Goal: Information Seeking & Learning: Find contact information

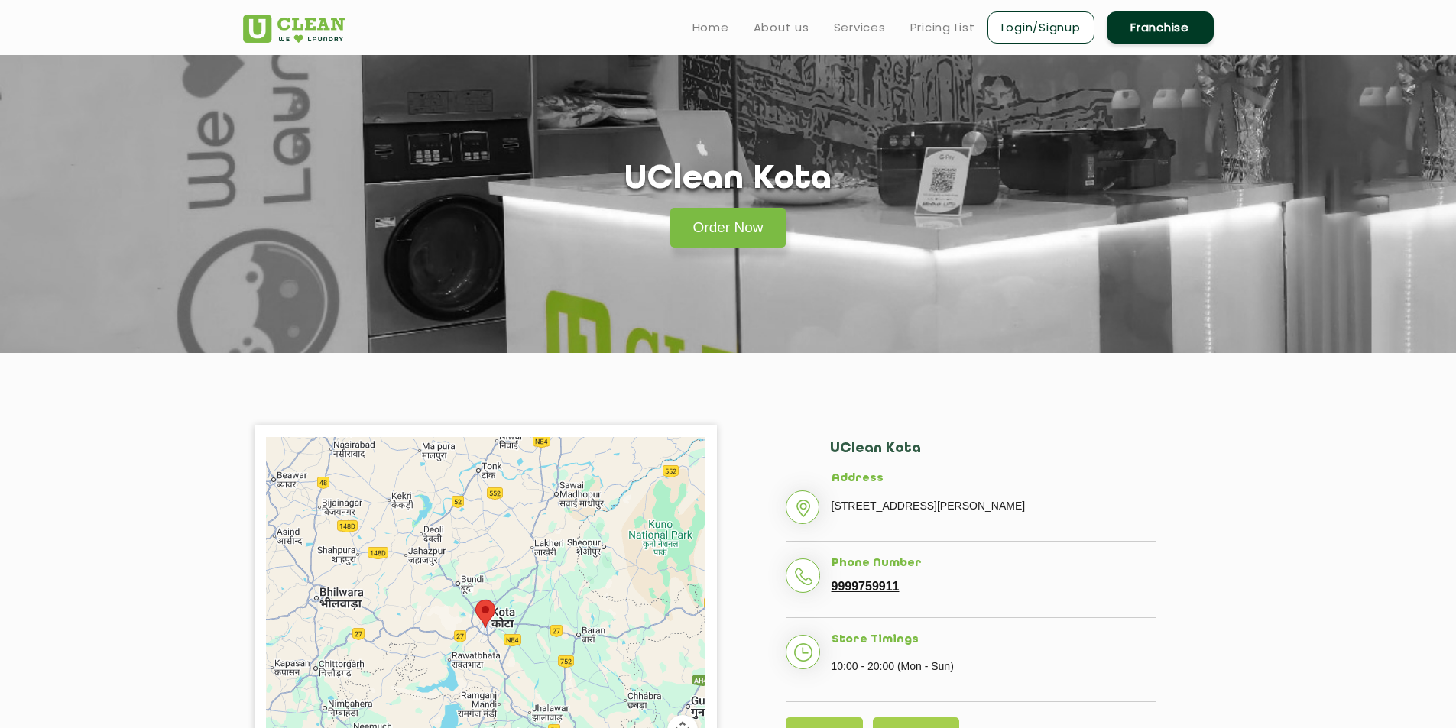
click at [984, 262] on section "UClean Kota Order Now" at bounding box center [728, 204] width 1456 height 298
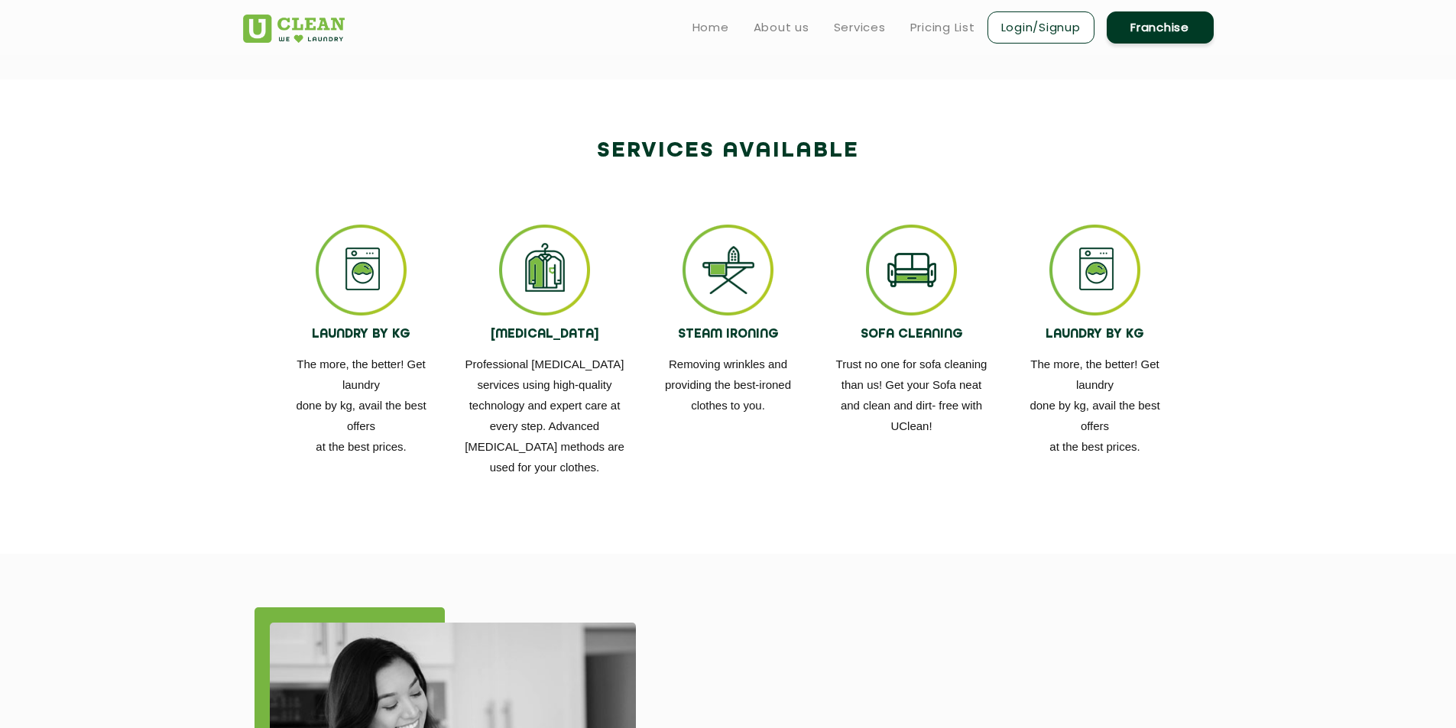
scroll to position [713, 0]
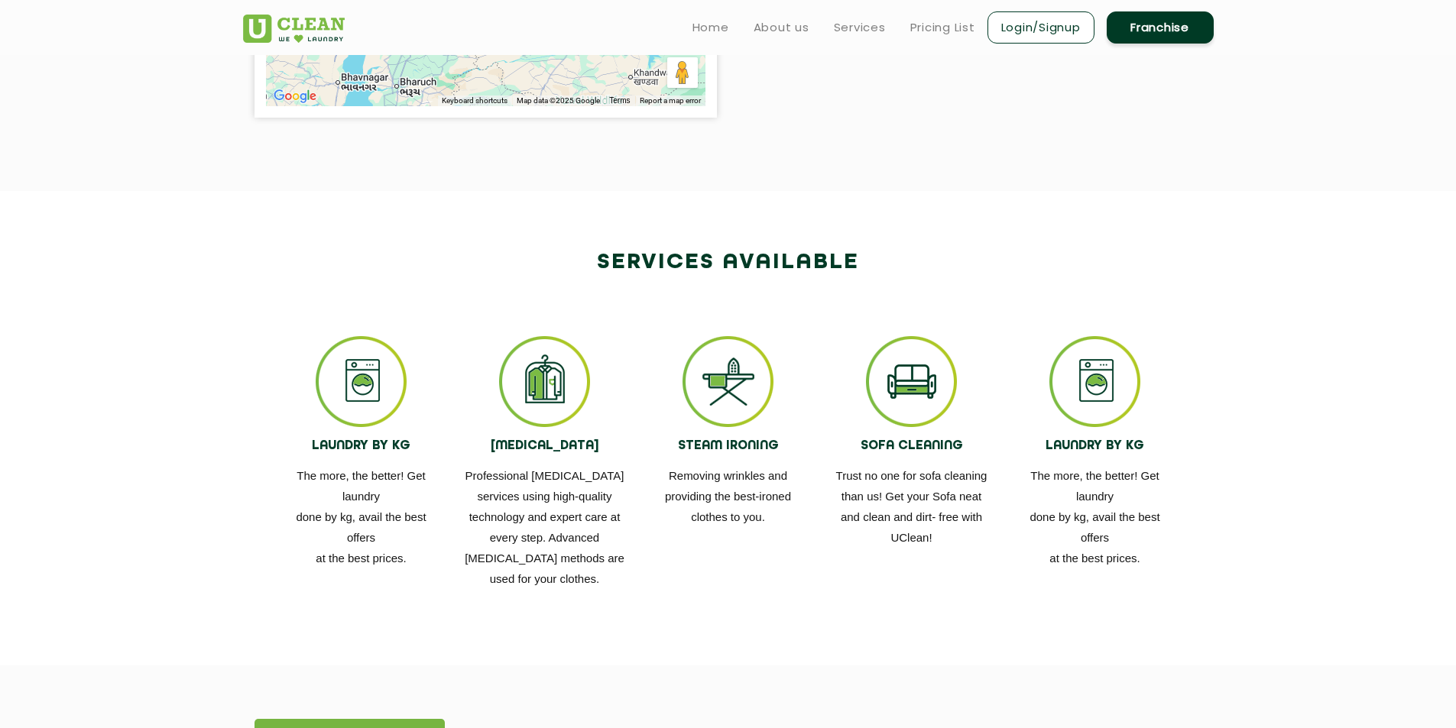
click at [529, 400] on img at bounding box center [544, 381] width 91 height 91
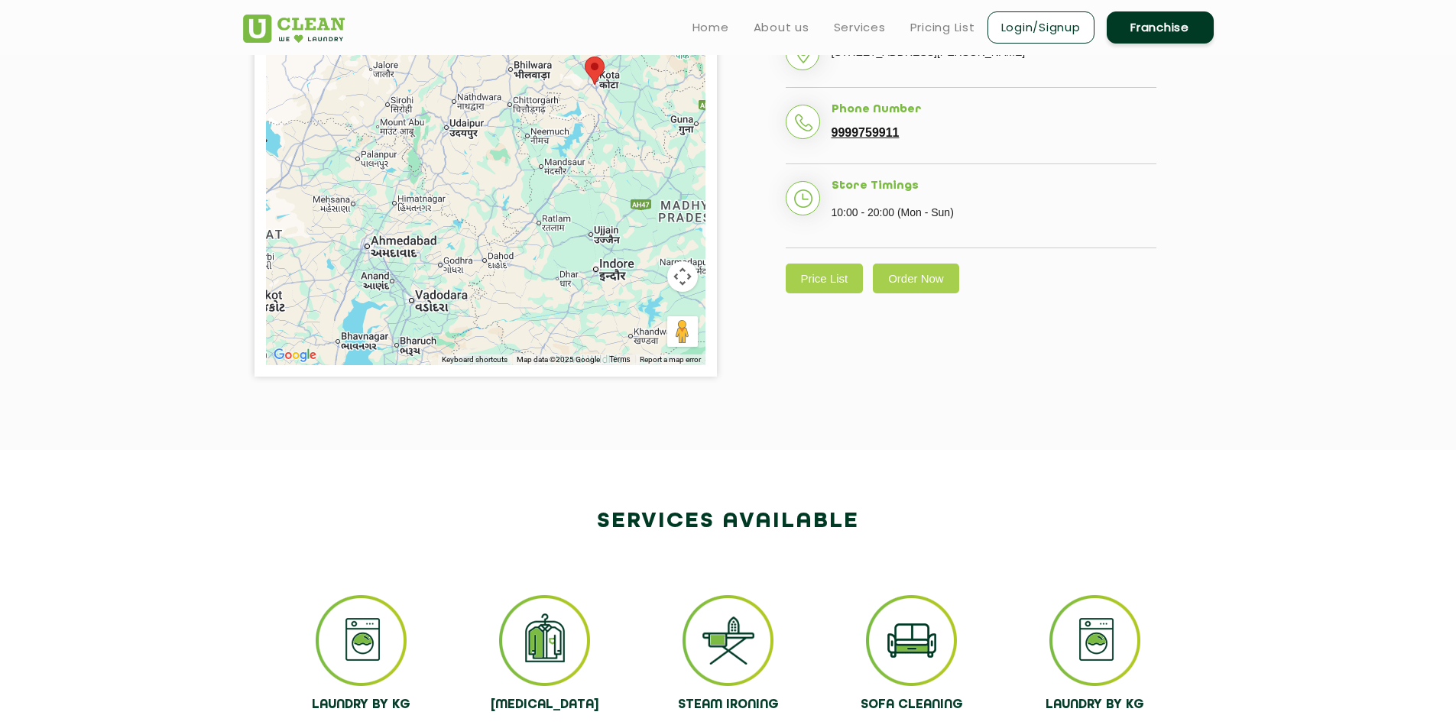
scroll to position [357, 0]
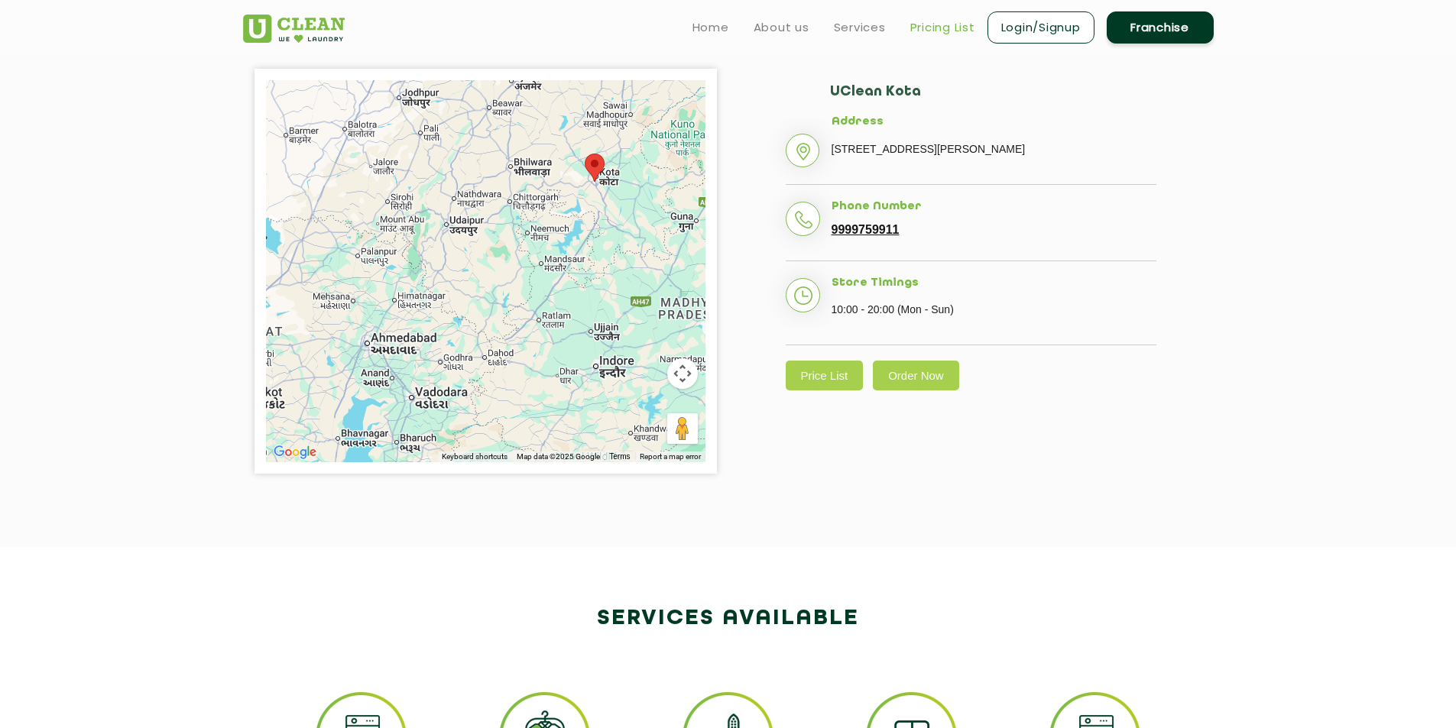
click at [926, 27] on link "Pricing List" at bounding box center [942, 27] width 65 height 18
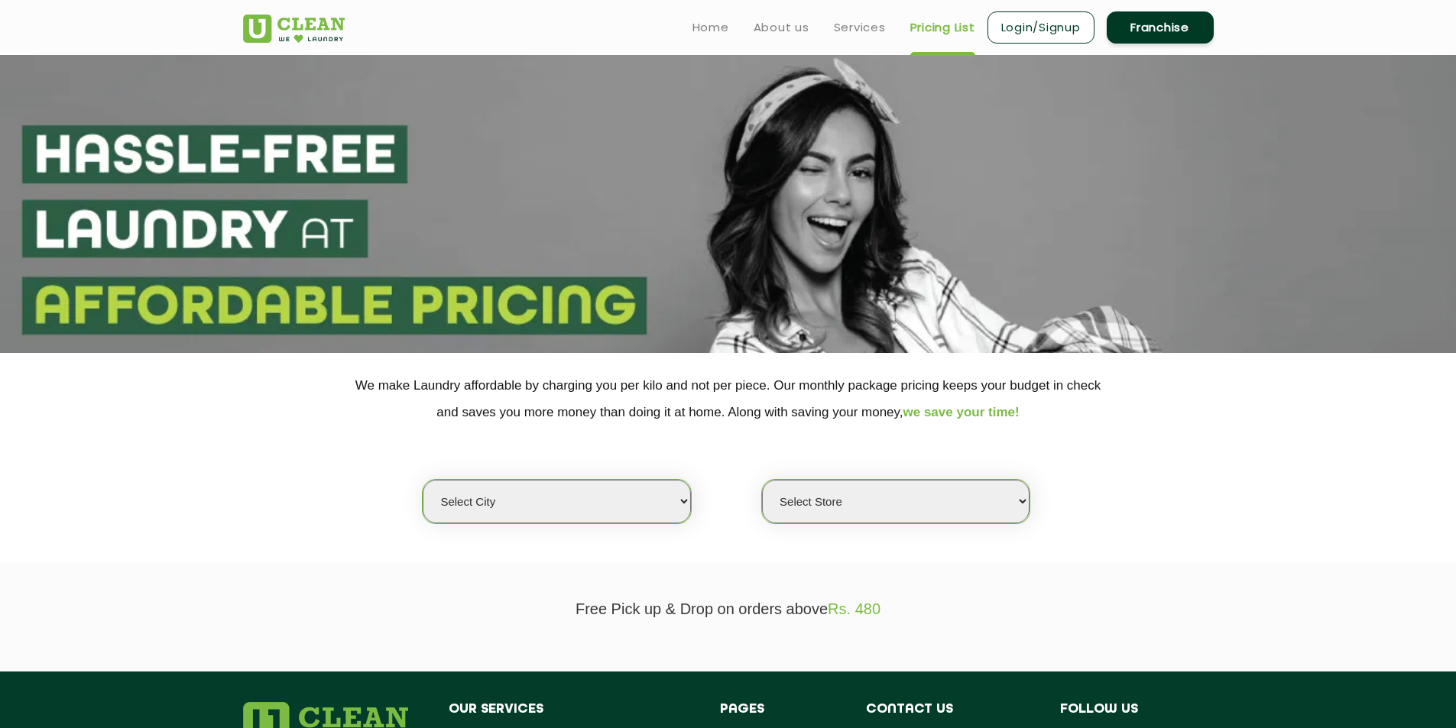
click at [553, 504] on select "Select city [GEOGRAPHIC_DATA] [GEOGRAPHIC_DATA] [GEOGRAPHIC_DATA] [GEOGRAPHIC_D…" at bounding box center [556, 502] width 267 height 44
select select "202"
click at [423, 481] on select "Select city [GEOGRAPHIC_DATA] [GEOGRAPHIC_DATA] [GEOGRAPHIC_DATA] [GEOGRAPHIC_D…" at bounding box center [556, 502] width 267 height 44
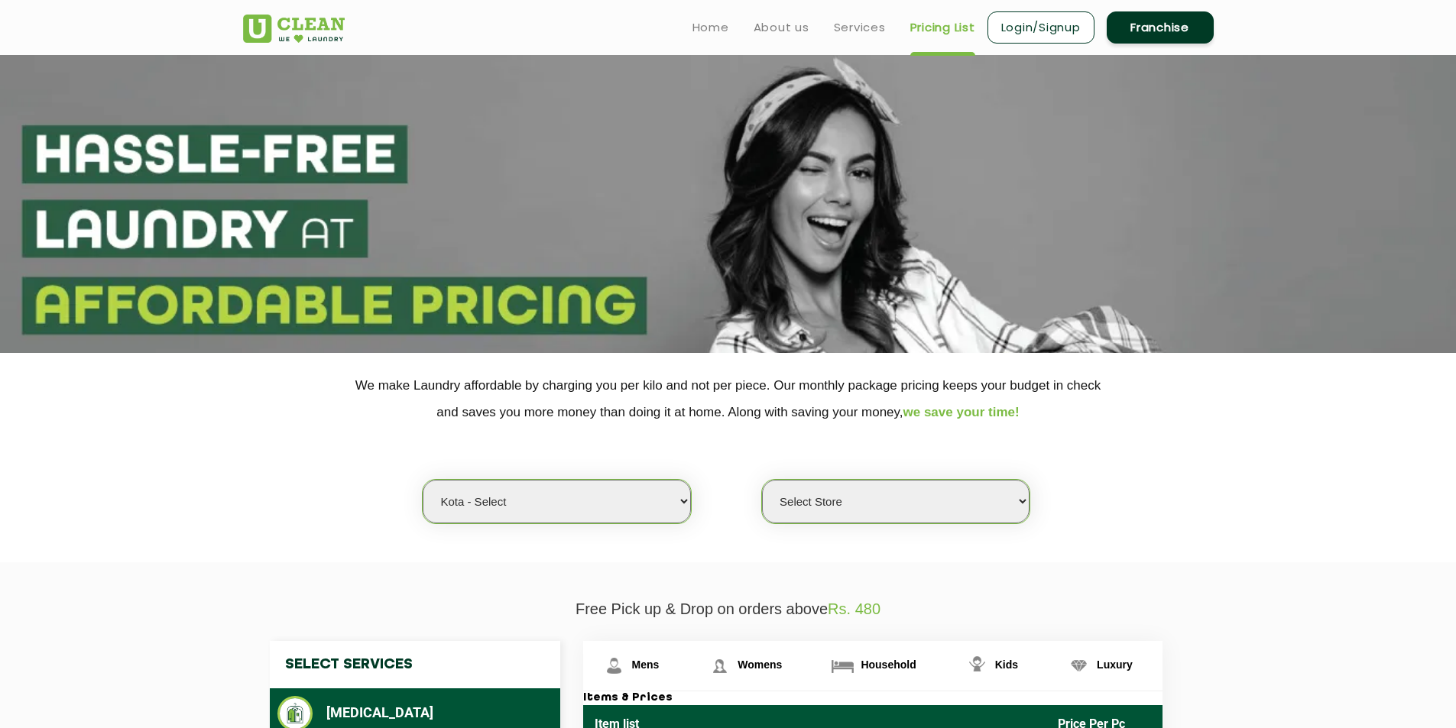
click at [865, 497] on select "Select Store [GEOGRAPHIC_DATA]" at bounding box center [895, 502] width 267 height 44
select select "598"
click at [762, 481] on select "Select Store [GEOGRAPHIC_DATA]" at bounding box center [895, 502] width 267 height 44
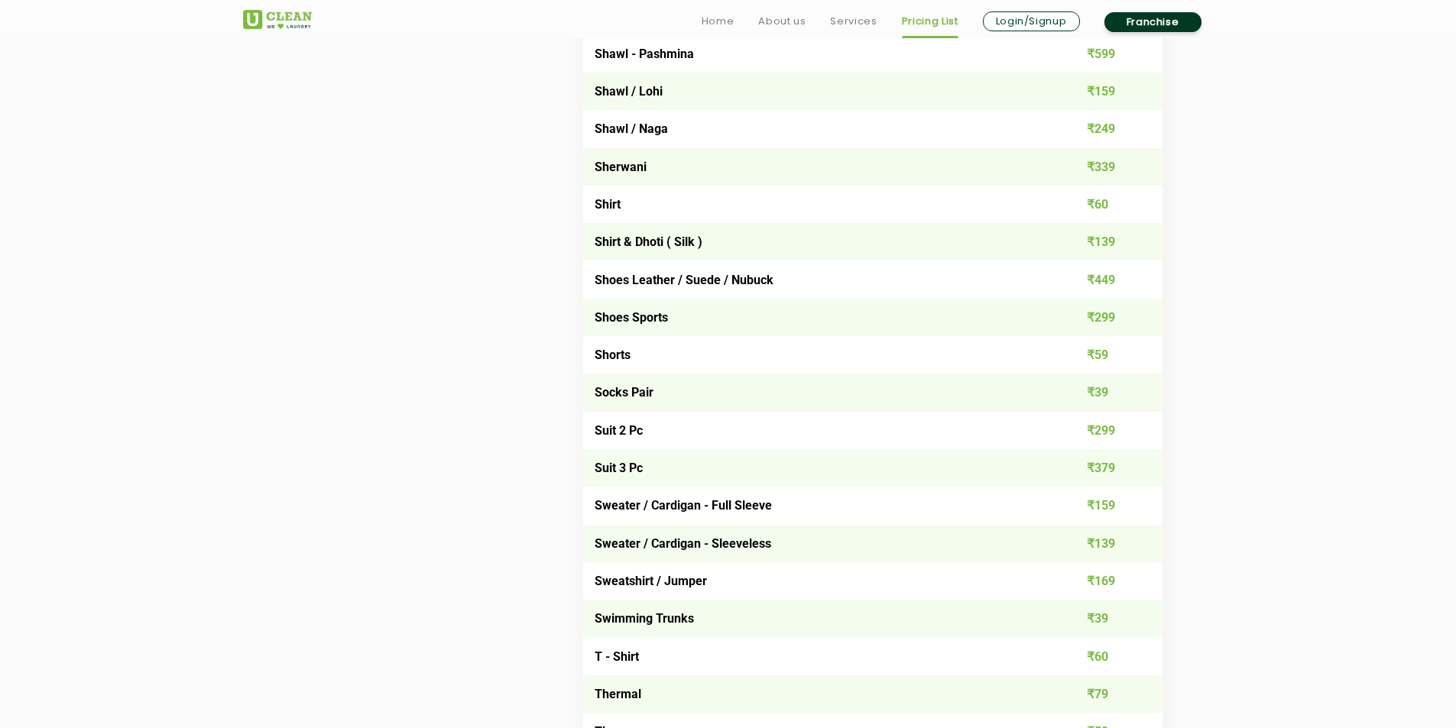
scroll to position [1962, 0]
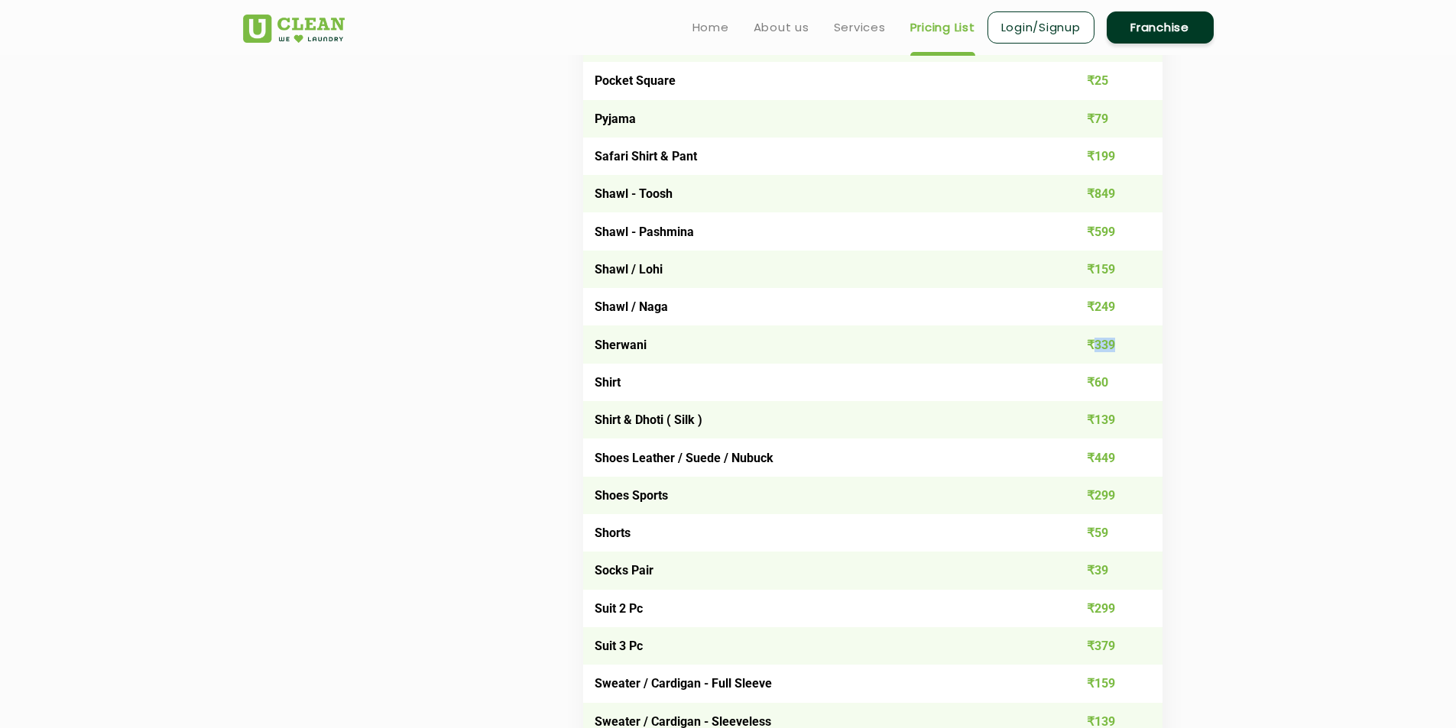
drag, startPoint x: 1094, startPoint y: 345, endPoint x: 1127, endPoint y: 340, distance: 34.1
click at [1127, 340] on td "₹339" at bounding box center [1104, 344] width 116 height 37
click at [1107, 386] on td "₹60" at bounding box center [1104, 382] width 116 height 37
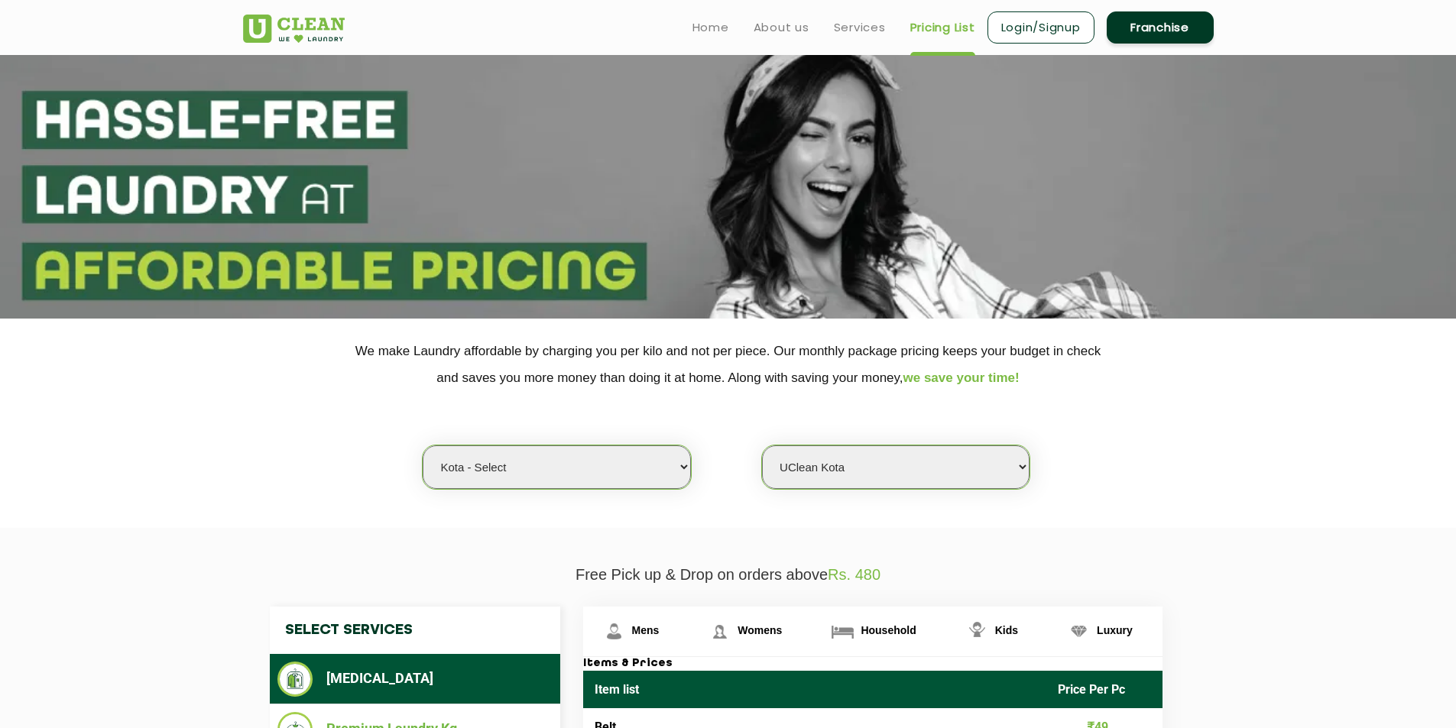
scroll to position [0, 0]
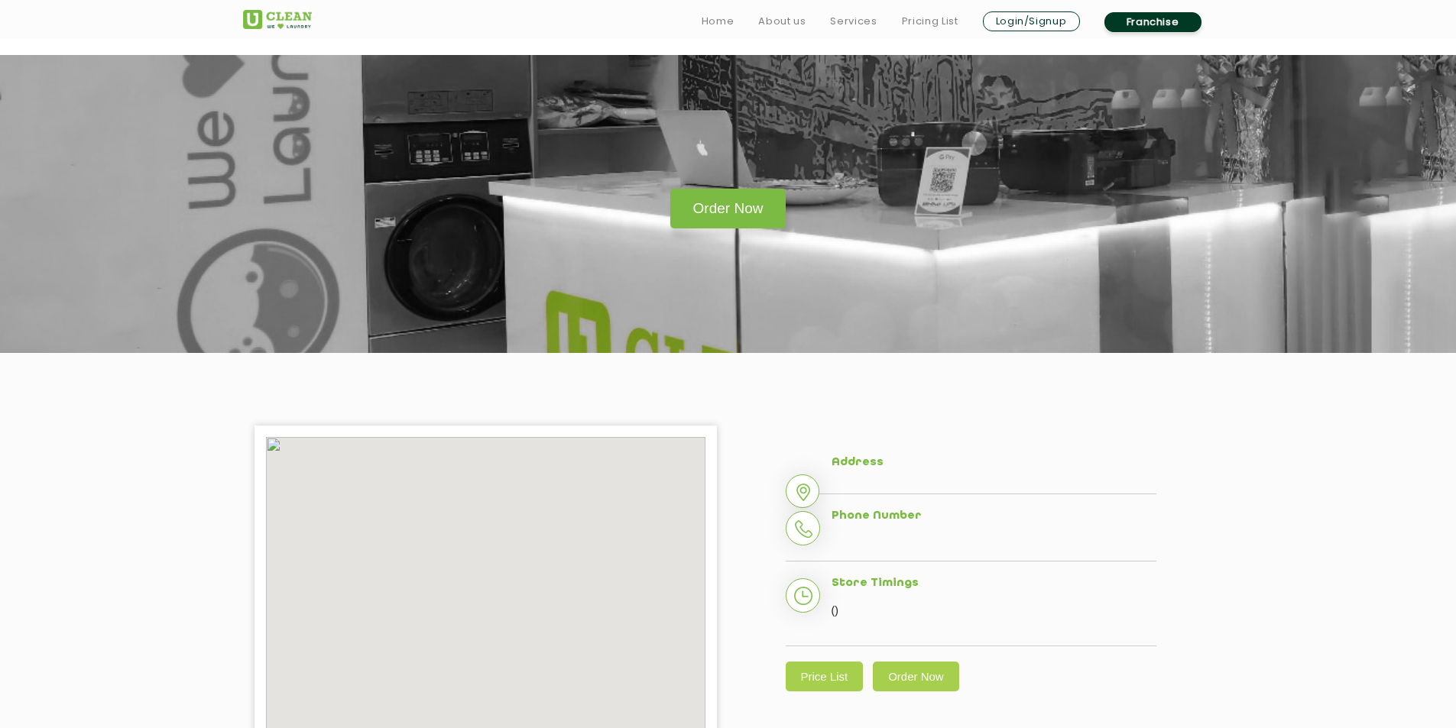
scroll to position [357, 0]
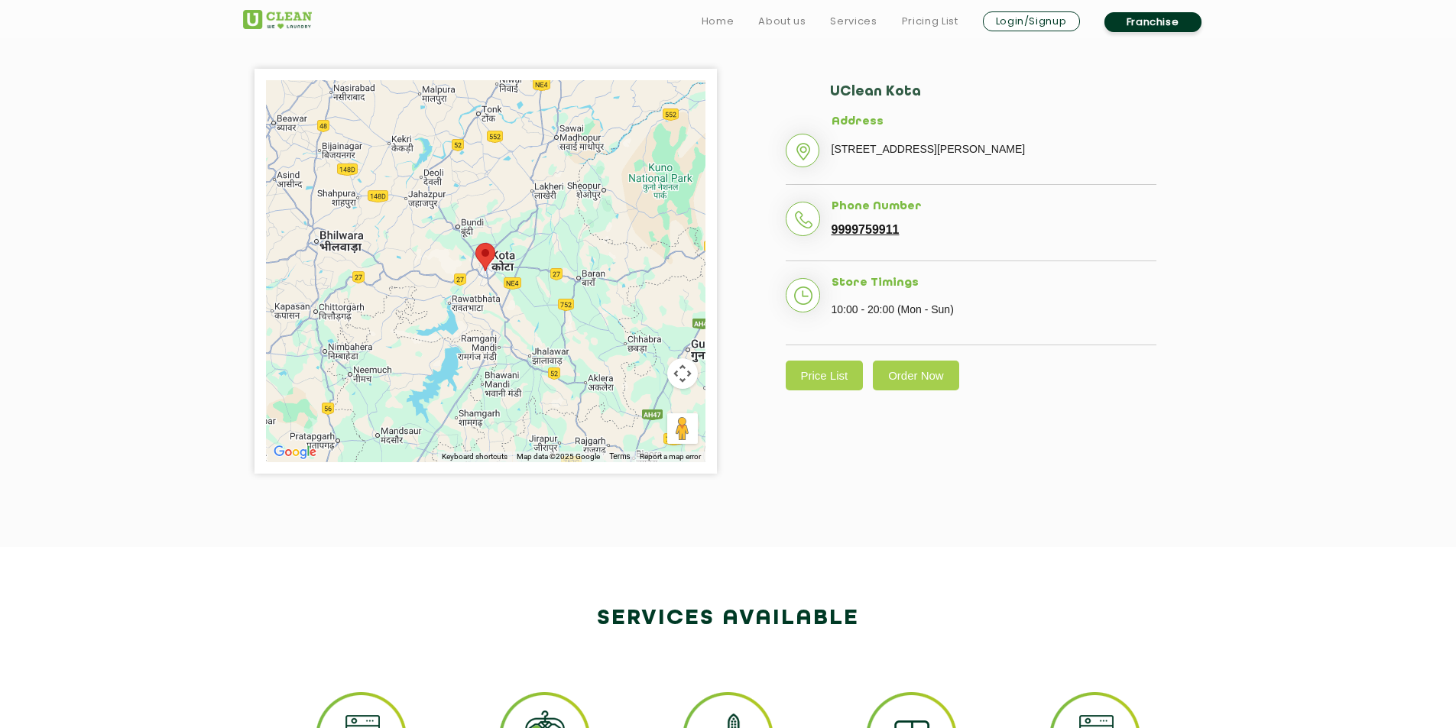
click at [896, 237] on link "9999759911" at bounding box center [866, 230] width 68 height 14
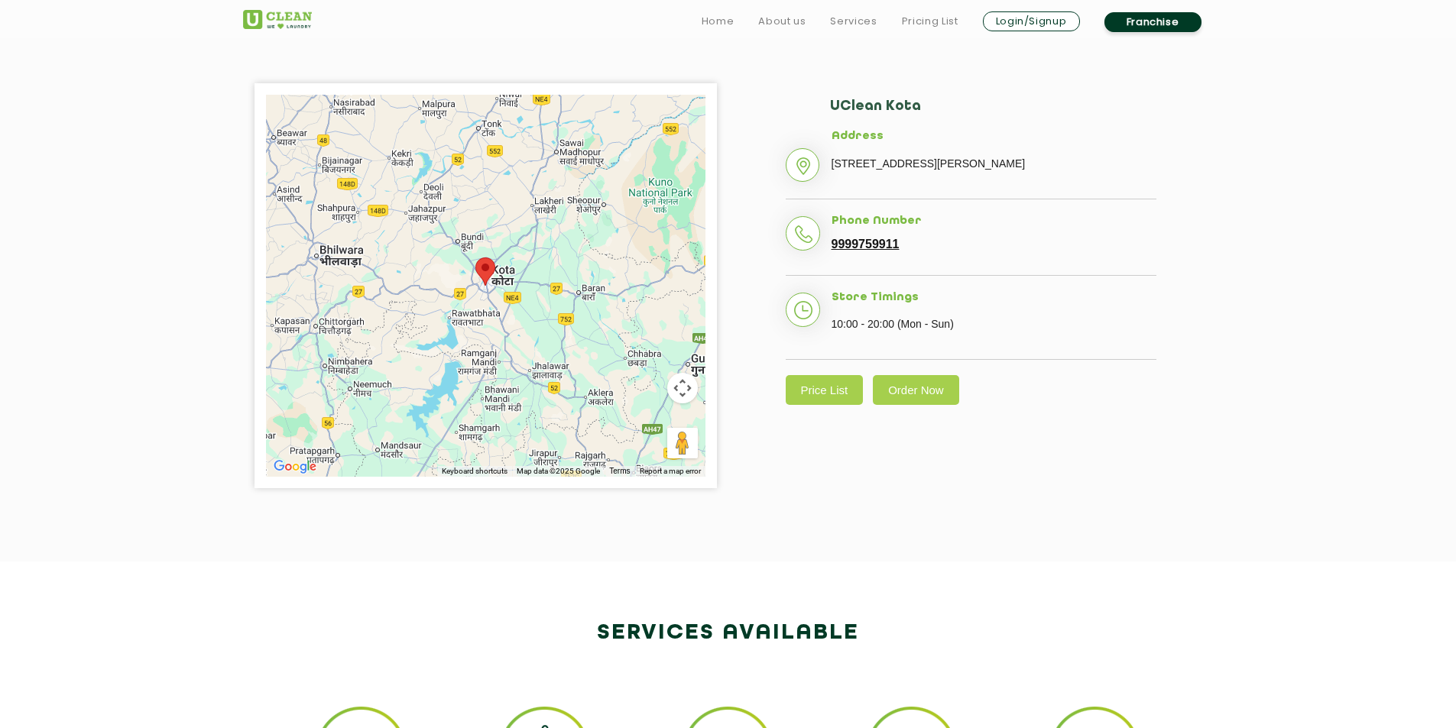
scroll to position [0, 0]
